Goal: Task Accomplishment & Management: Complete application form

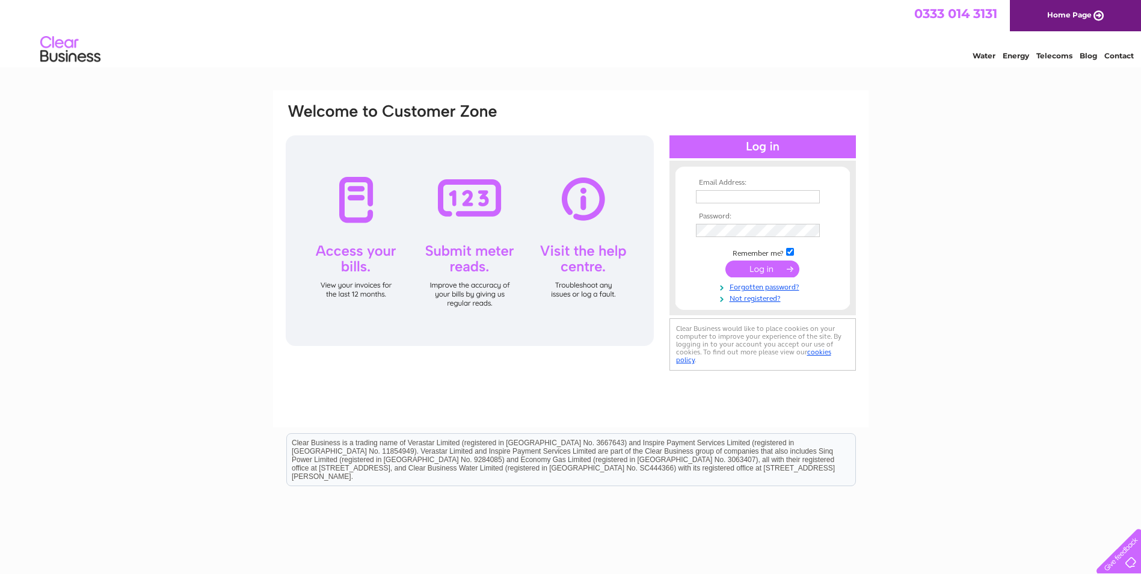
type input "[EMAIL_ADDRESS][DOMAIN_NAME]"
click at [776, 274] on input "submit" at bounding box center [763, 269] width 74 height 17
click at [760, 262] on input "submit" at bounding box center [763, 269] width 74 height 17
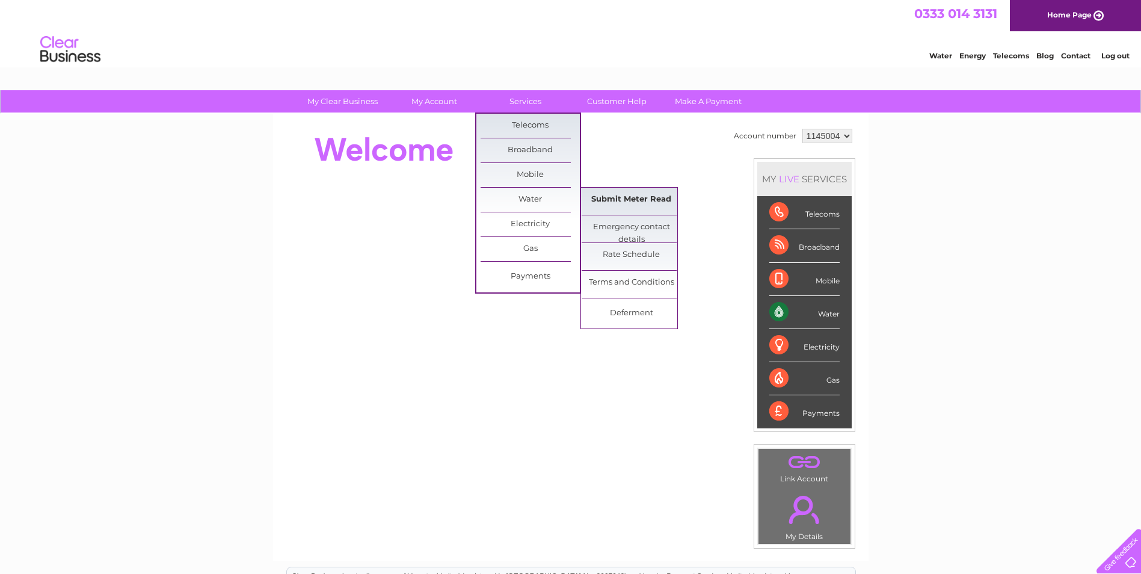
click at [613, 205] on link "Submit Meter Read" at bounding box center [631, 200] width 99 height 24
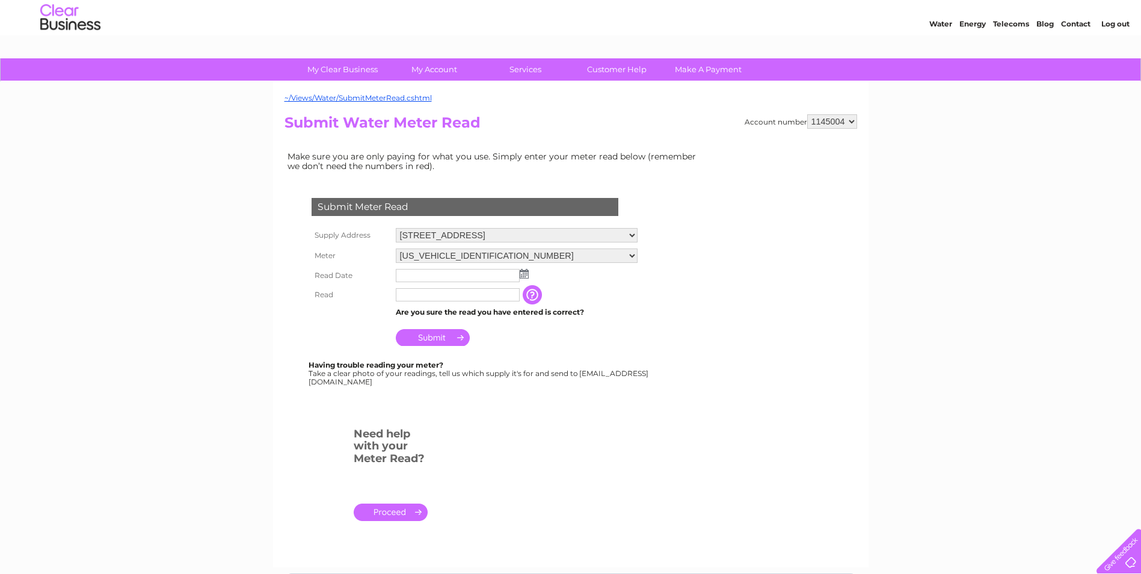
scroll to position [60, 0]
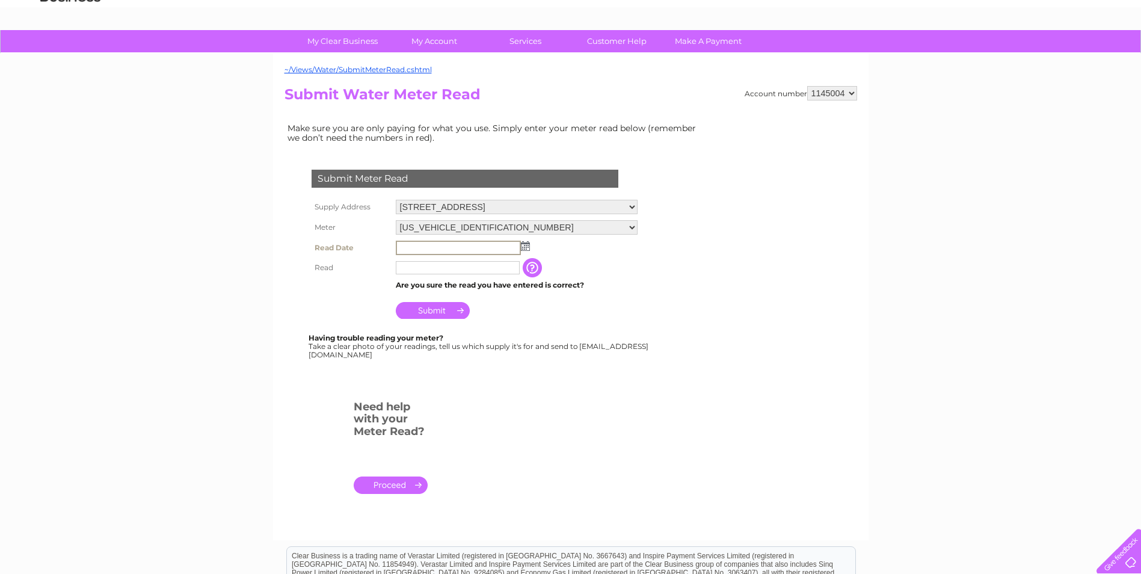
click at [486, 246] on input "text" at bounding box center [458, 248] width 125 height 14
click at [530, 246] on td at bounding box center [517, 247] width 248 height 19
click at [503, 267] on input "text" at bounding box center [458, 266] width 124 height 13
click at [486, 248] on input "text" at bounding box center [458, 247] width 124 height 13
click at [483, 269] on input "text" at bounding box center [458, 267] width 124 height 13
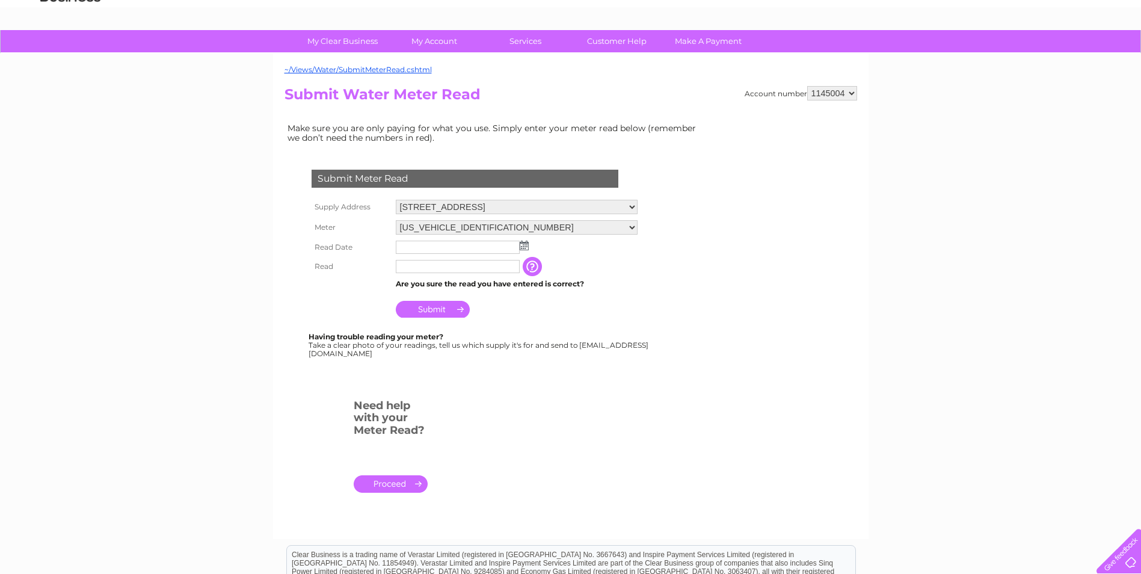
click at [524, 265] on input "button" at bounding box center [534, 266] width 22 height 19
